Goal: Find specific page/section

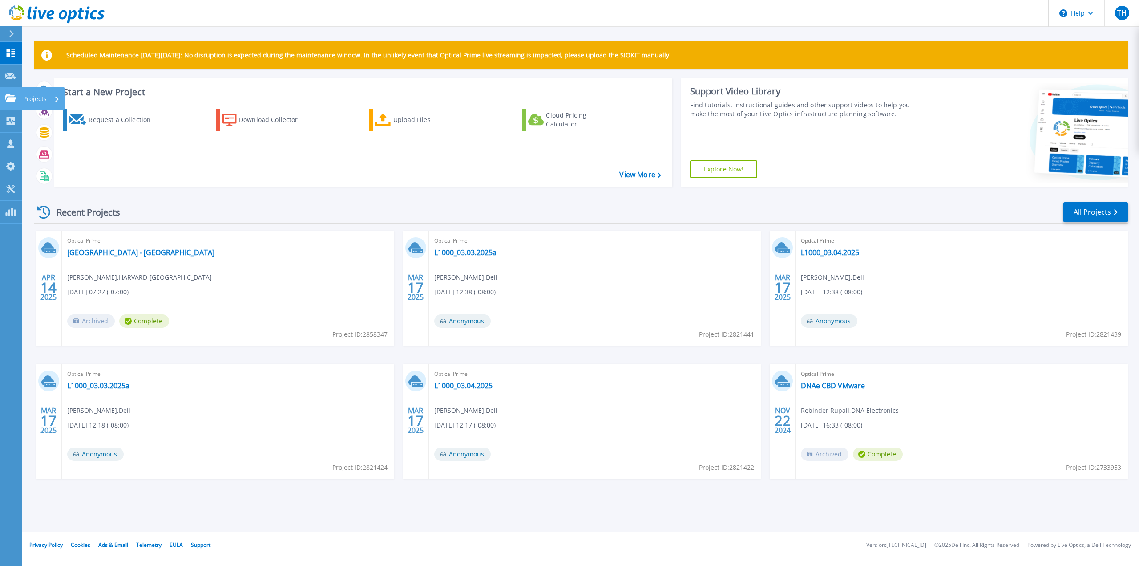
click at [11, 94] on div at bounding box center [10, 98] width 11 height 8
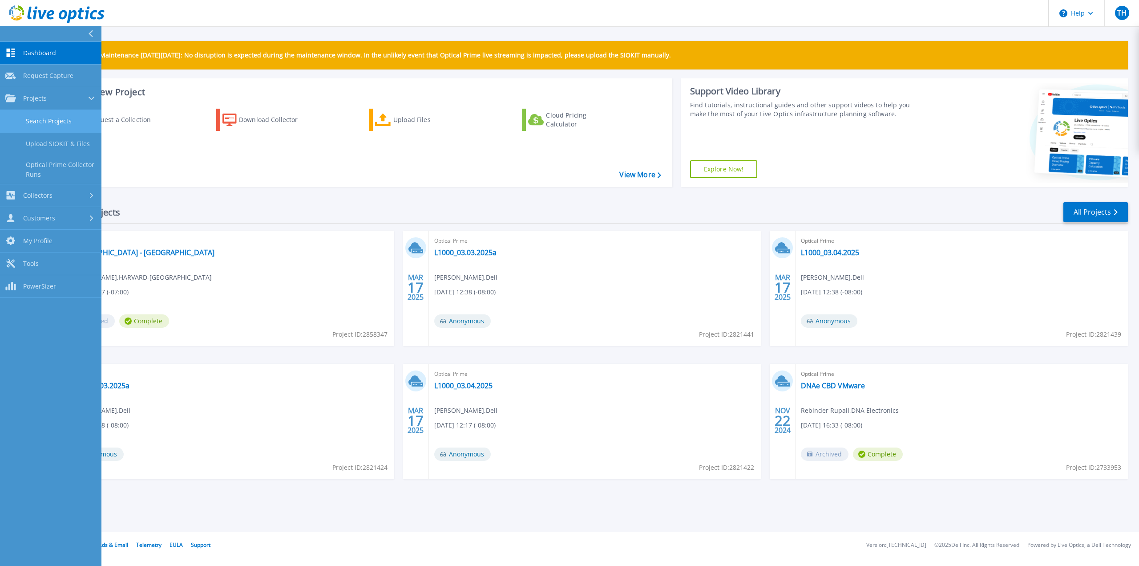
click at [63, 123] on link "Search Projects" at bounding box center [50, 121] width 101 height 23
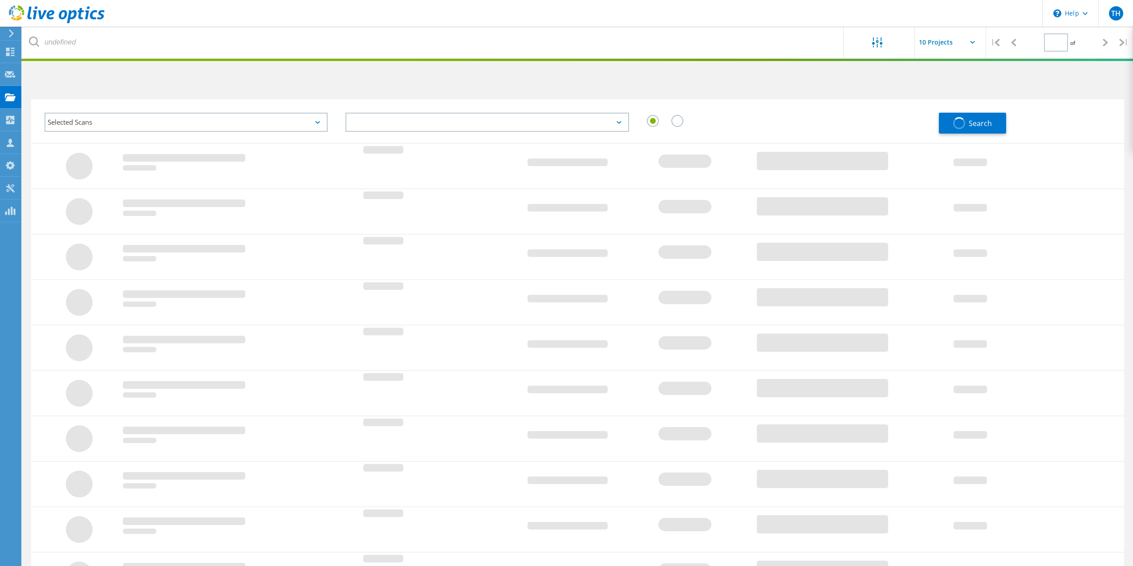
type input "1"
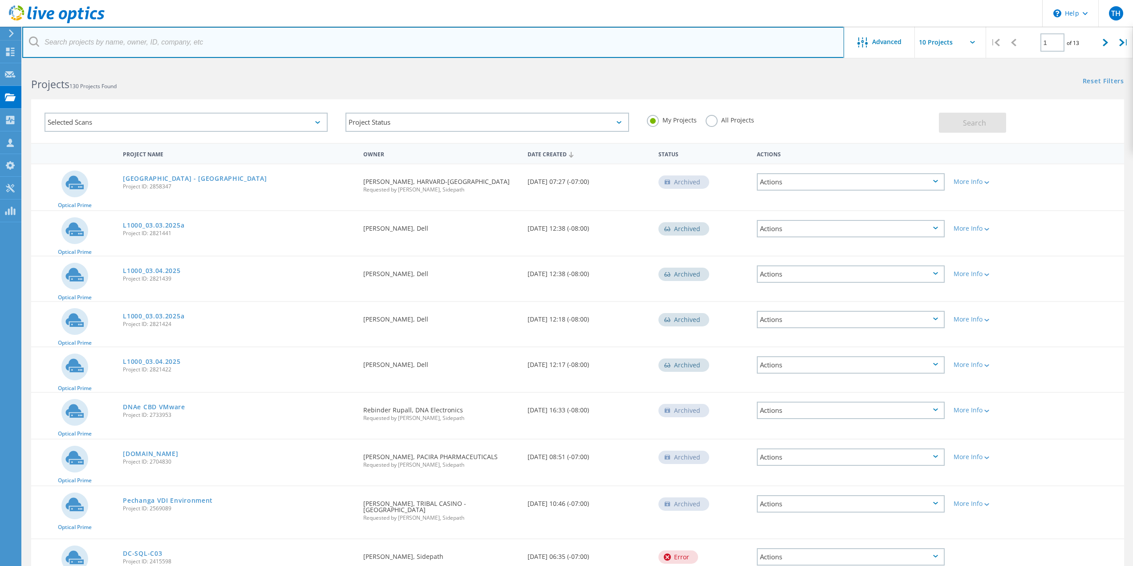
click at [138, 40] on input "text" at bounding box center [432, 42] width 821 height 31
type input "[PERSON_NAME][EMAIL_ADDRESS][DOMAIN_NAME]"
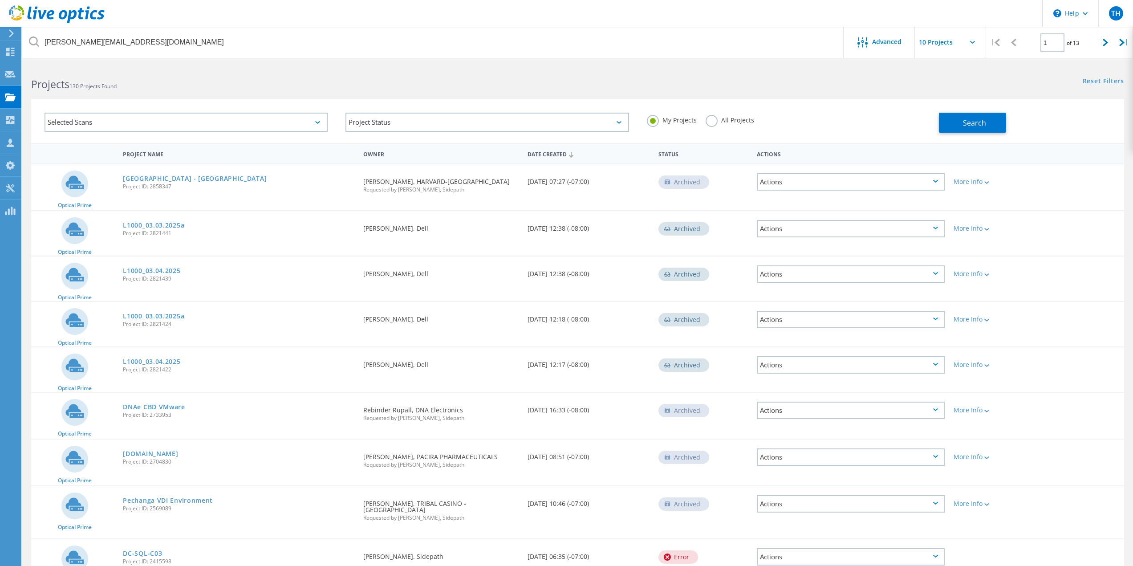
click at [713, 123] on label "All Projects" at bounding box center [729, 119] width 49 height 8
click at [0, 0] on input "All Projects" at bounding box center [0, 0] width 0 height 0
click at [958, 131] on button "Search" at bounding box center [972, 123] width 67 height 20
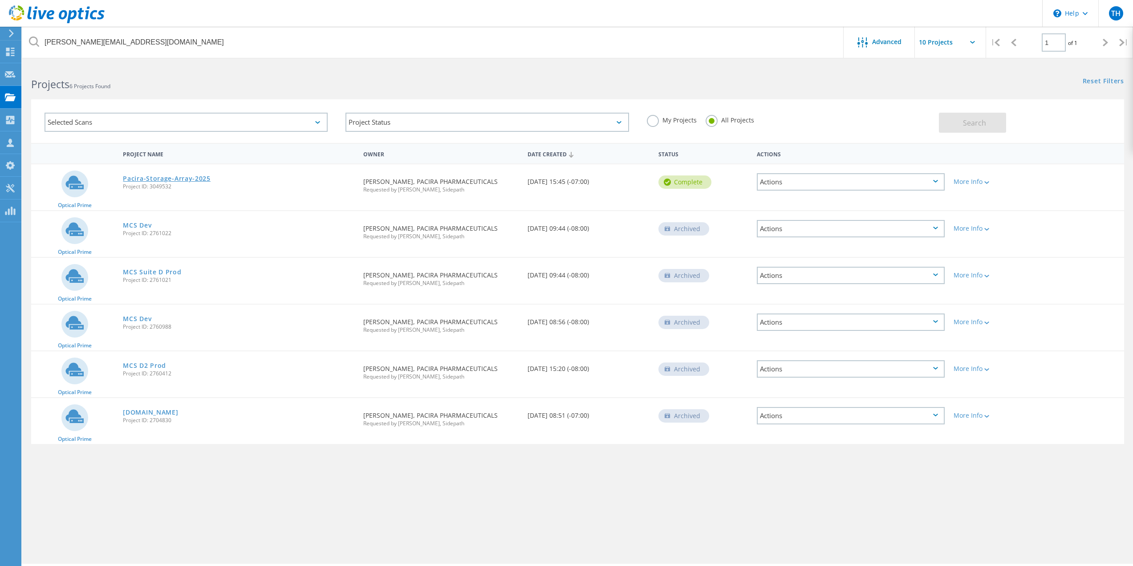
click at [202, 177] on link "Pacira-Storage-Array-2025" at bounding box center [167, 178] width 88 height 6
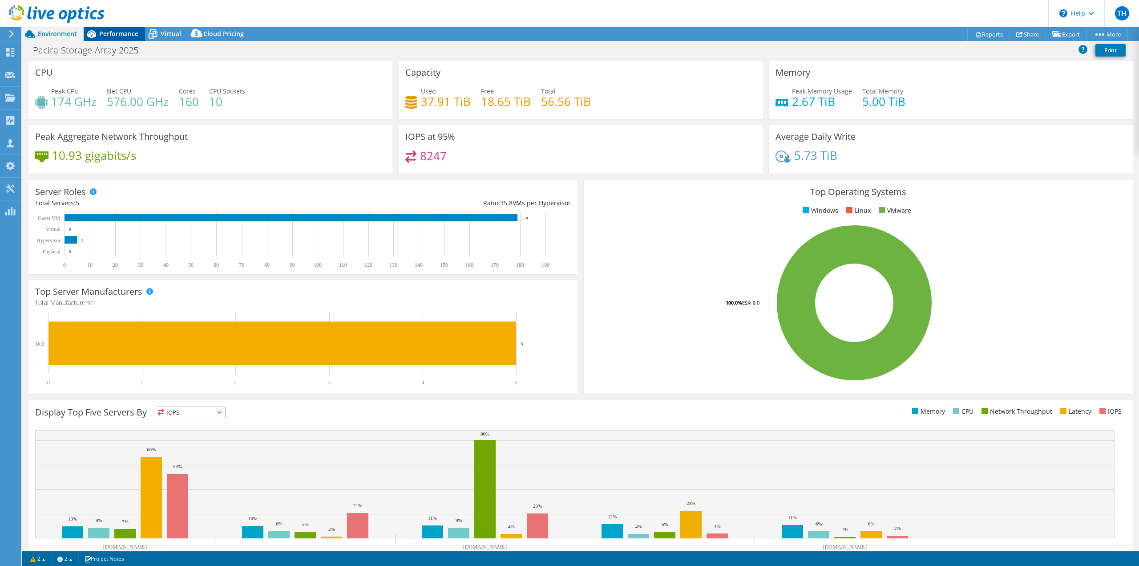
click at [117, 36] on span "Performance" at bounding box center [118, 33] width 39 height 8
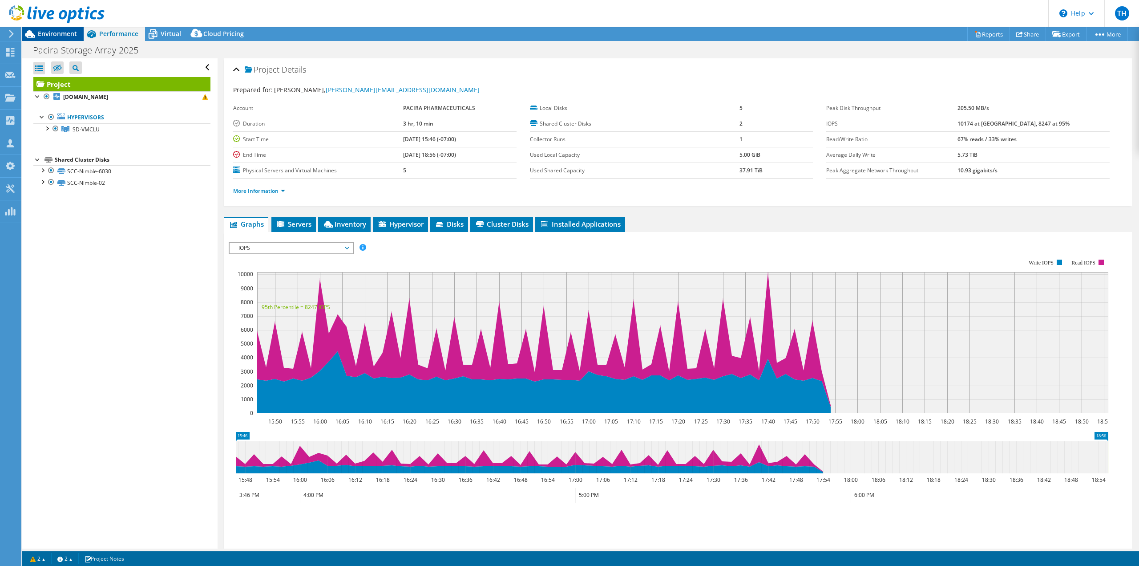
click at [61, 37] on span "Environment" at bounding box center [57, 33] width 39 height 8
